Goal: Navigation & Orientation: Find specific page/section

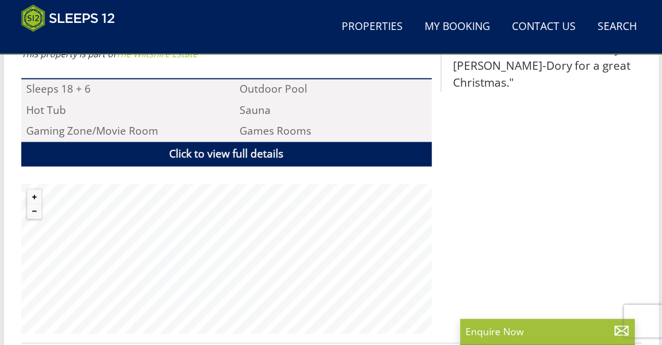
scroll to position [805, 0]
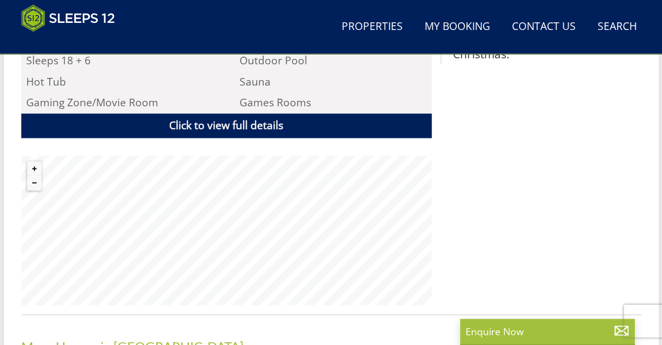
click at [258, 302] on div "Properties [GEOGRAPHIC_DATA] - [GEOGRAPHIC_DATA] Overview Gallery Availability …" at bounding box center [331, 83] width 620 height 854
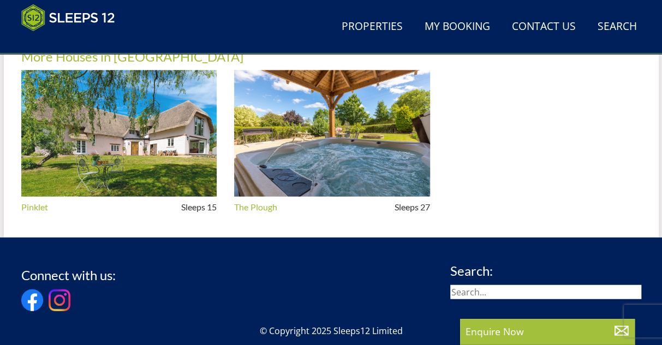
scroll to position [1096, 0]
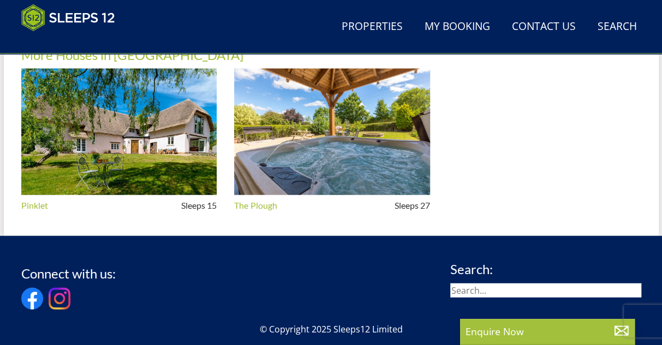
drag, startPoint x: 165, startPoint y: 172, endPoint x: 193, endPoint y: 212, distance: 49.0
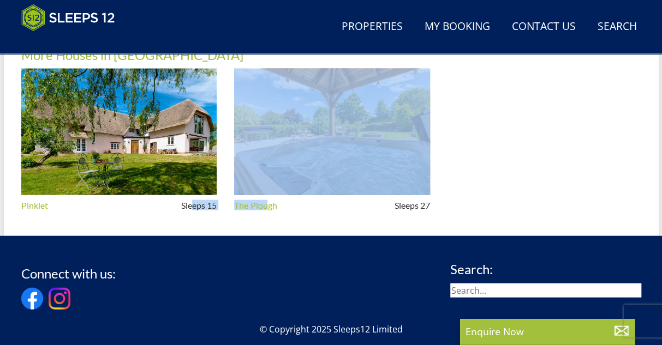
drag, startPoint x: 193, startPoint y: 211, endPoint x: 269, endPoint y: 223, distance: 76.8
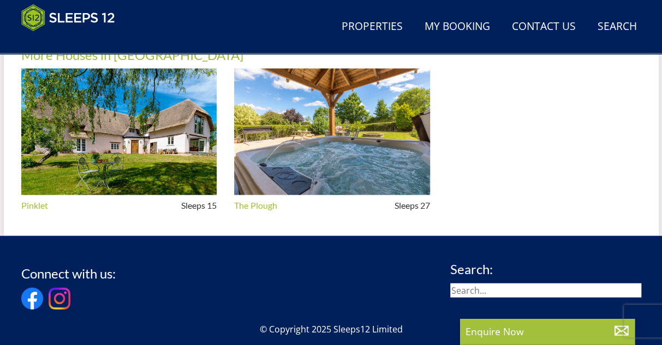
drag, startPoint x: 269, startPoint y: 223, endPoint x: 361, endPoint y: 245, distance: 94.3
drag, startPoint x: 545, startPoint y: 222, endPoint x: 495, endPoint y: 153, distance: 85.1
drag, startPoint x: 515, startPoint y: 92, endPoint x: 525, endPoint y: 161, distance: 69.9
click at [525, 161] on ul "Pinklet Sleeps 15 The Plough Sleeps 27" at bounding box center [331, 142] width 620 height 146
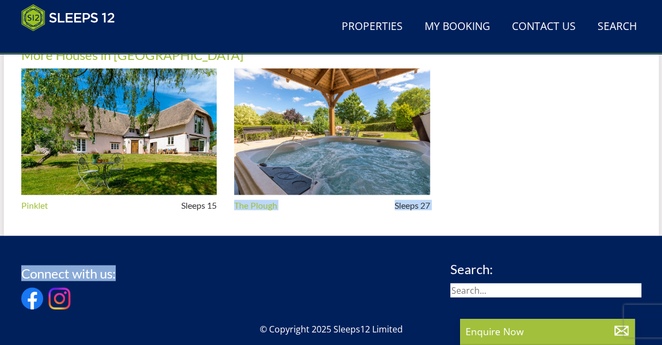
drag, startPoint x: 440, startPoint y: 72, endPoint x: 207, endPoint y: 234, distance: 283.2
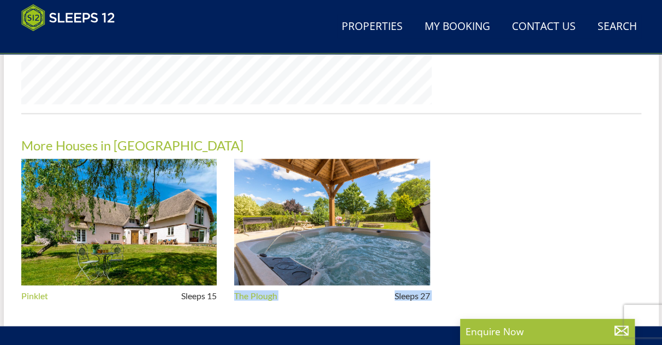
scroll to position [1023, 0]
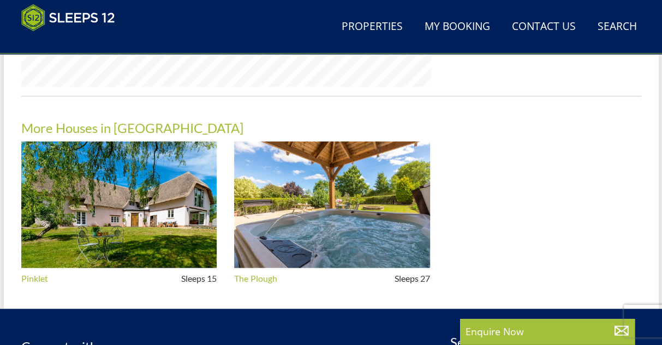
drag, startPoint x: 454, startPoint y: 106, endPoint x: 475, endPoint y: 103, distance: 20.9
click at [475, 103] on div "More Houses in [GEOGRAPHIC_DATA] Pinklet Sleeps 15 The Plough Sleeps 27" at bounding box center [331, 194] width 620 height 196
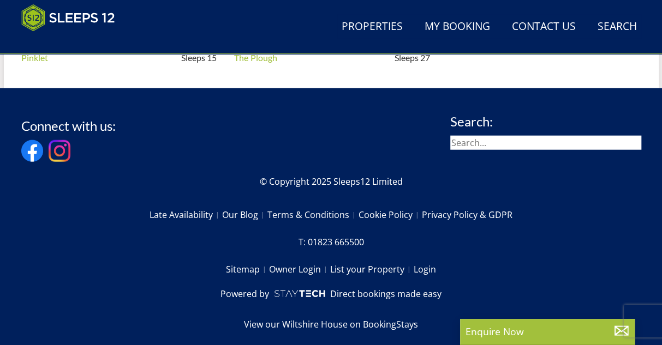
scroll to position [1247, 0]
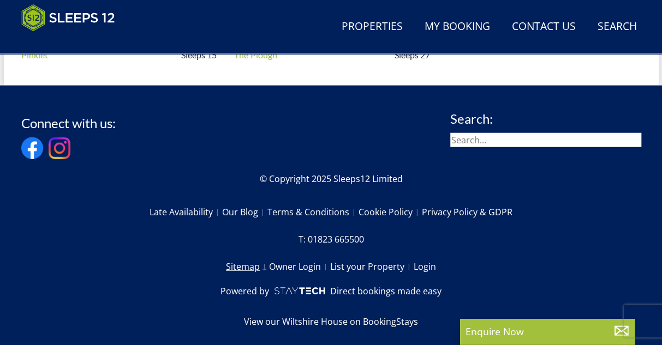
click at [243, 263] on link "Sitemap" at bounding box center [247, 266] width 43 height 19
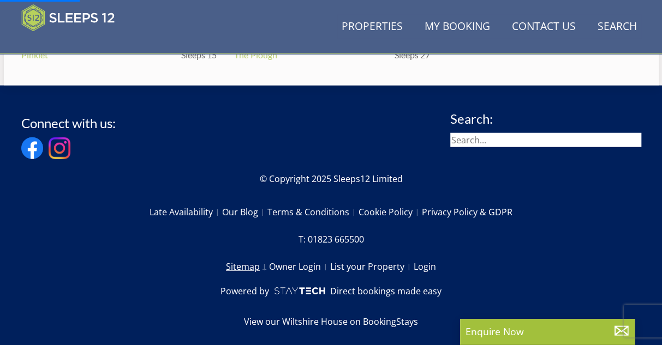
click at [241, 262] on link "Sitemap" at bounding box center [247, 266] width 43 height 19
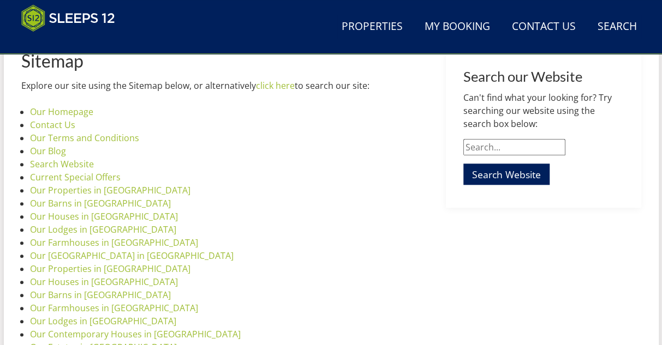
scroll to position [436, 0]
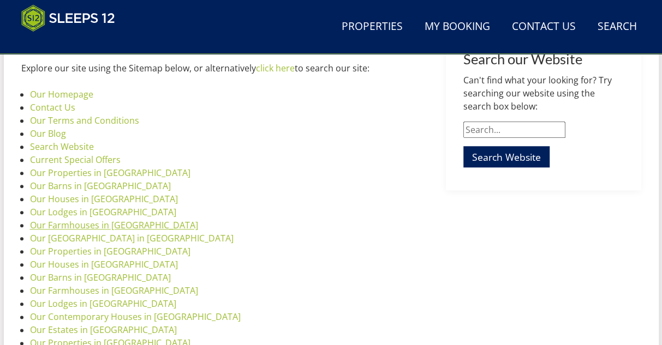
click at [100, 231] on link "Our Farmhouses in [GEOGRAPHIC_DATA]" at bounding box center [114, 225] width 168 height 12
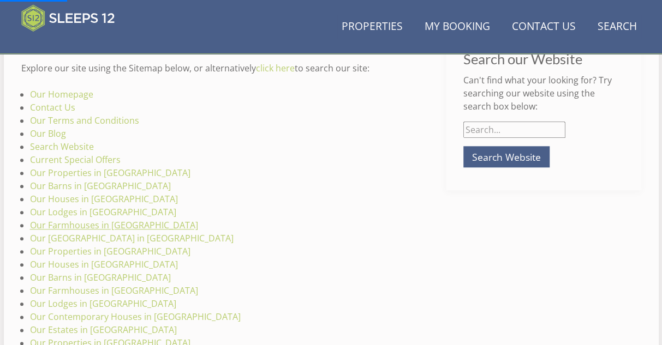
click at [101, 230] on link "Our Farmhouses in [GEOGRAPHIC_DATA]" at bounding box center [114, 225] width 168 height 12
